Goal: Information Seeking & Learning: Learn about a topic

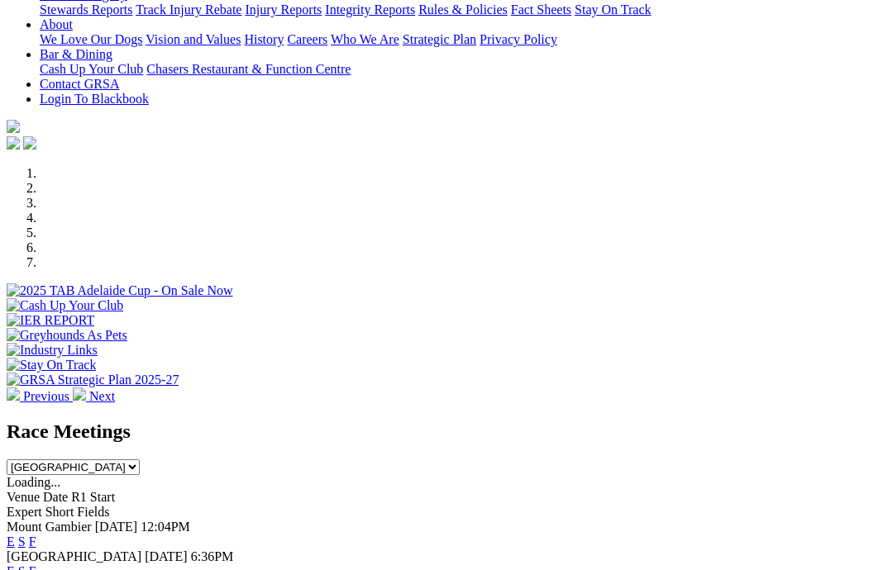
click at [36, 535] on link "F" at bounding box center [32, 542] width 7 height 14
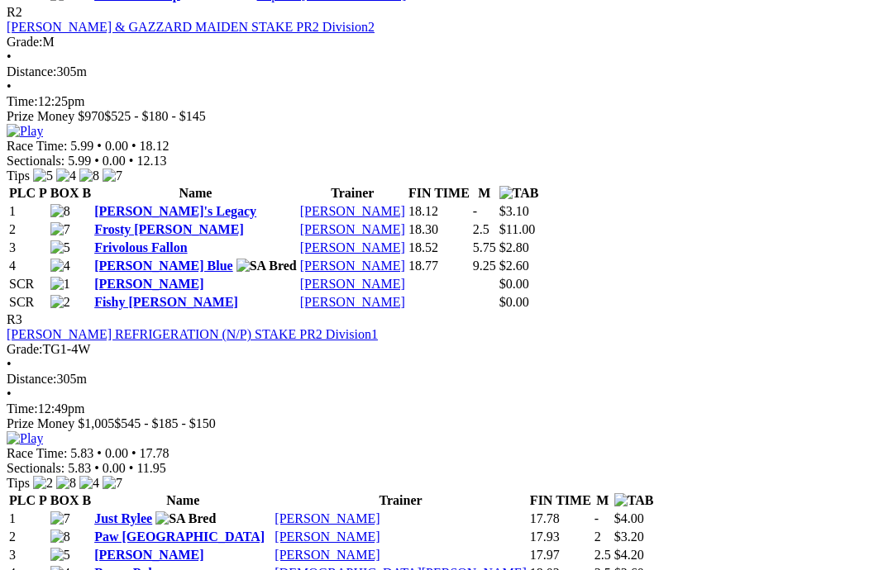
scroll to position [1119, 0]
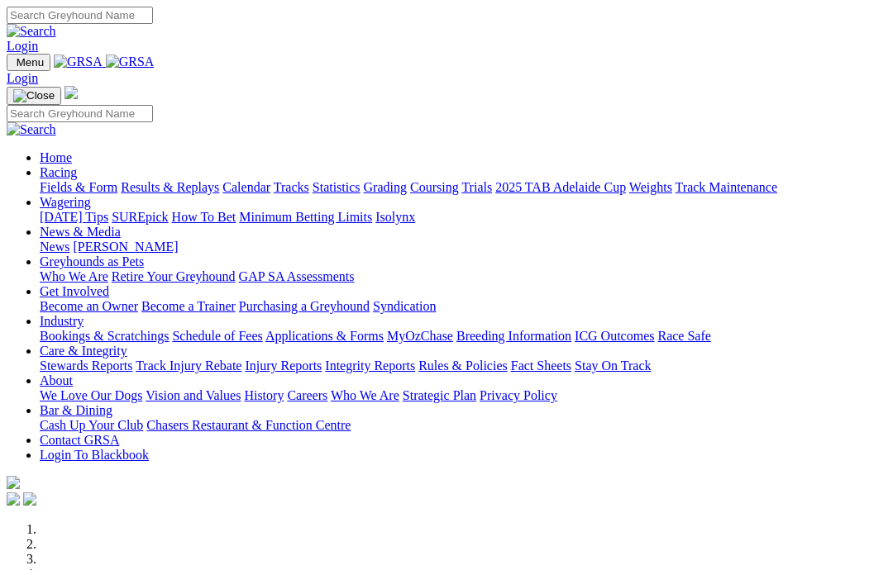
scroll to position [290, 0]
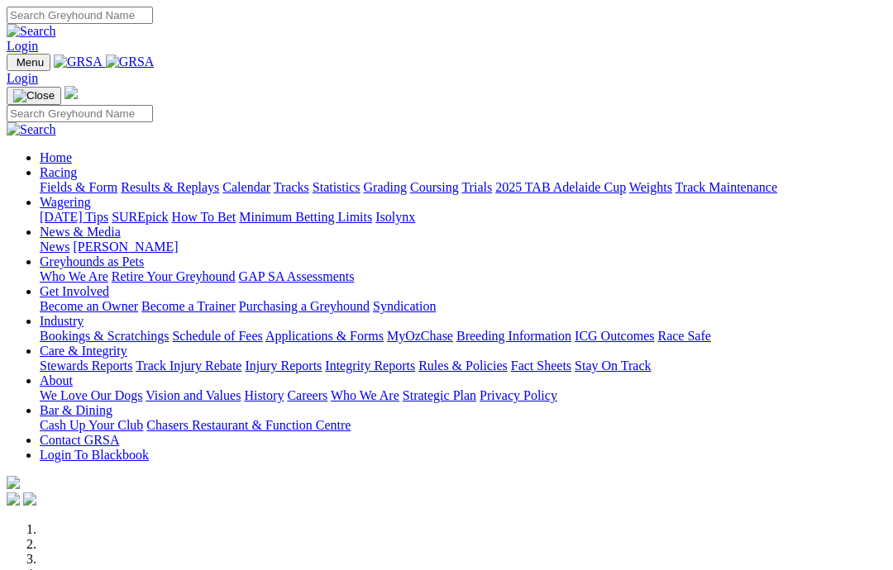
scroll to position [356, 0]
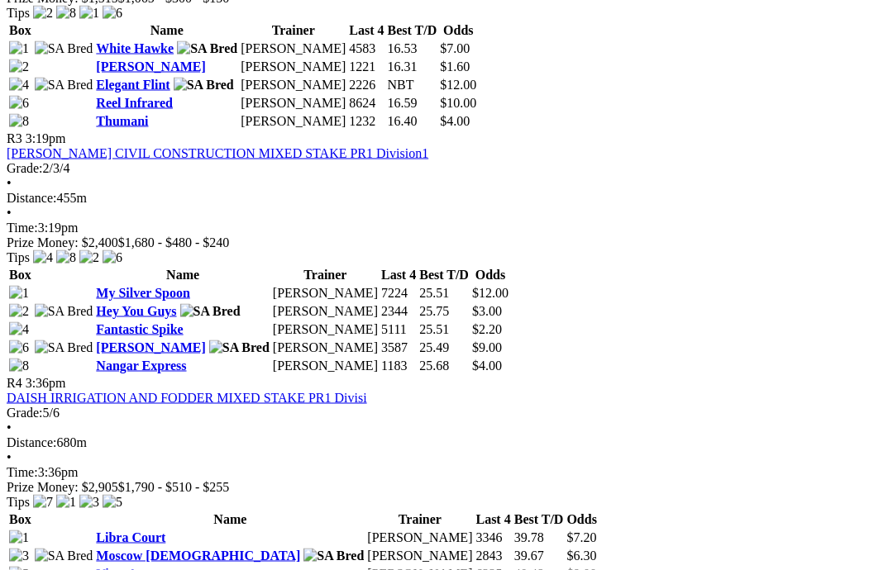
scroll to position [1187, 0]
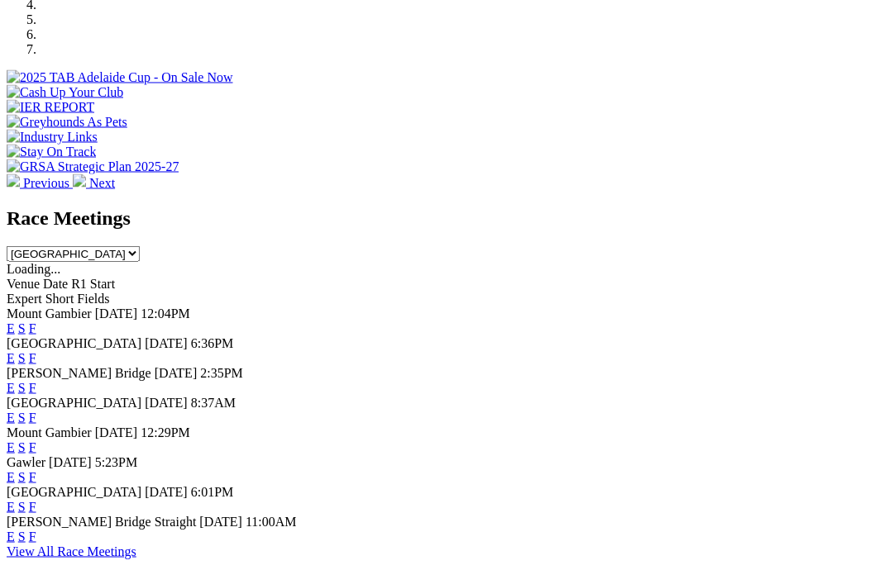
scroll to position [570, 0]
click at [36, 470] on link "F" at bounding box center [32, 477] width 7 height 14
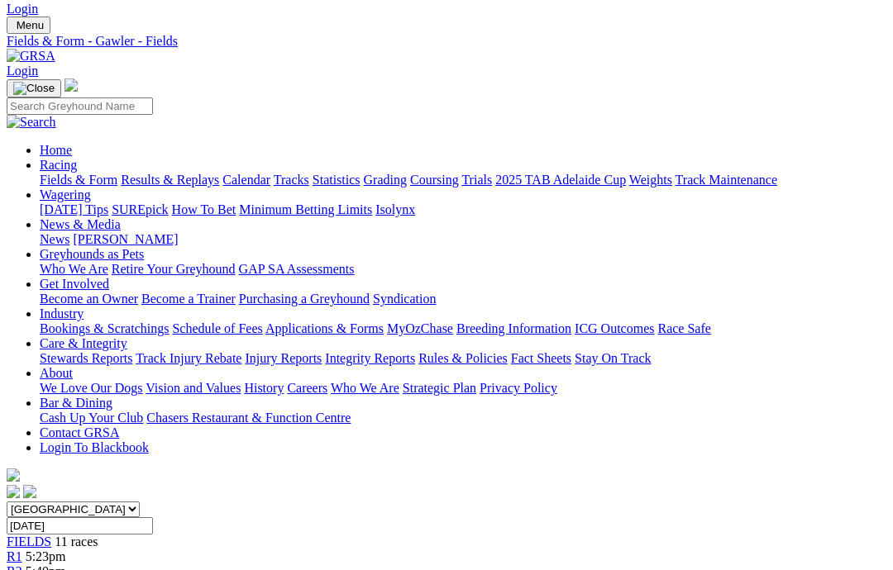
scroll to position [9, 0]
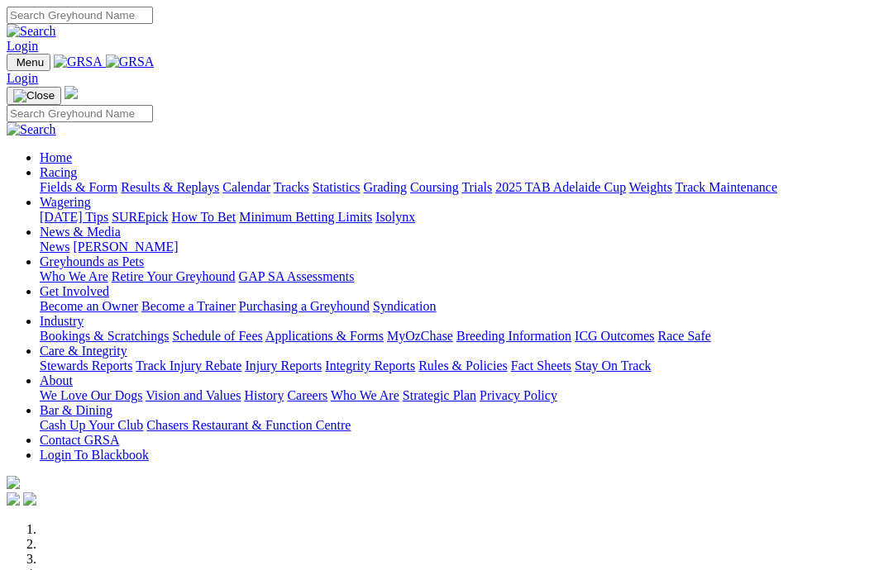
scroll to position [570, 0]
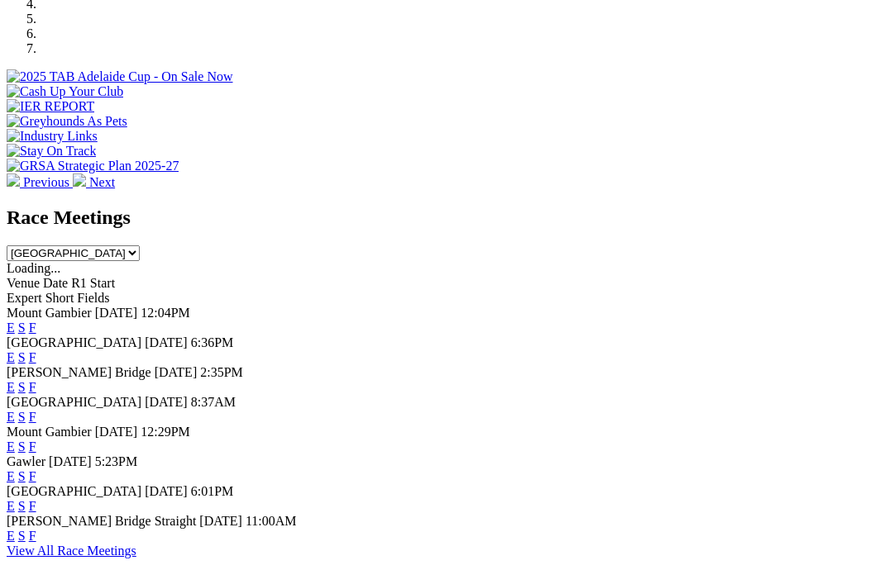
click at [36, 499] on link "F" at bounding box center [32, 506] width 7 height 14
